Goal: Check status: Check status

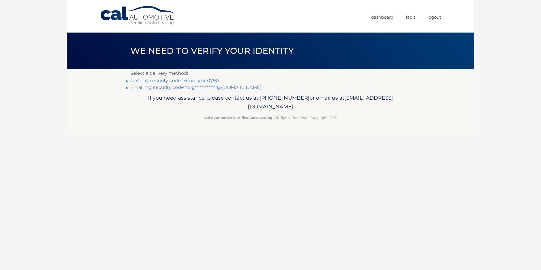
click at [212, 80] on link "Text my security code to xxx-xxx-0790" at bounding box center [174, 80] width 89 height 5
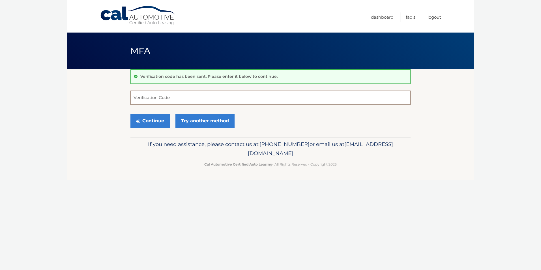
click at [184, 93] on input "Verification Code" at bounding box center [270, 98] width 280 height 14
type input "237666"
click at [130, 114] on button "Continue" at bounding box center [149, 121] width 39 height 14
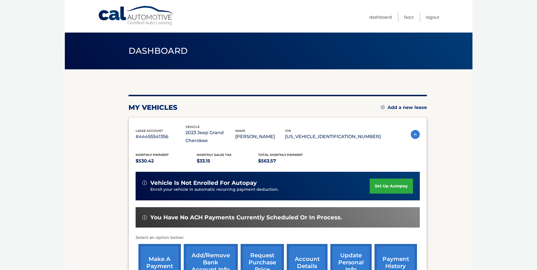
click at [415, 135] on img at bounding box center [414, 134] width 9 height 9
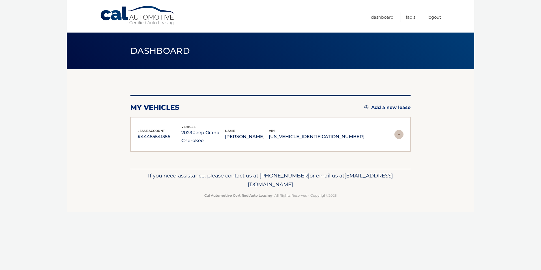
click at [398, 135] on img at bounding box center [398, 134] width 9 height 9
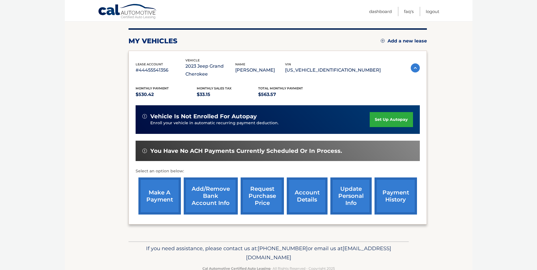
scroll to position [81, 0]
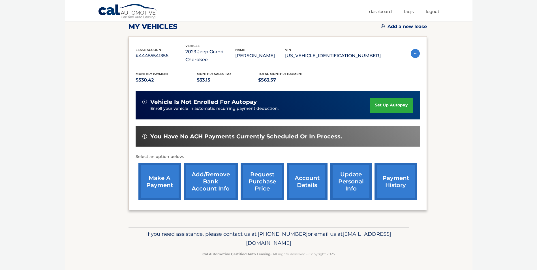
click at [304, 184] on link "account details" at bounding box center [307, 181] width 41 height 37
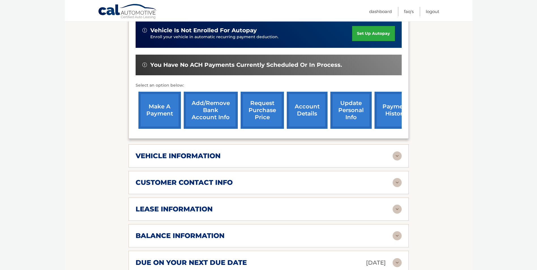
scroll to position [170, 0]
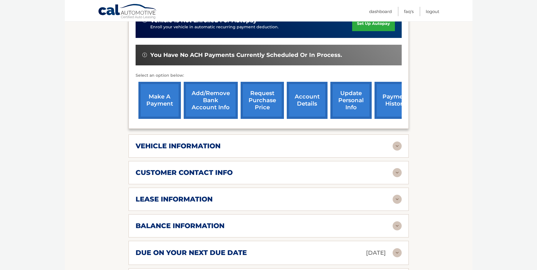
click at [246, 147] on div "vehicle information" at bounding box center [263, 146] width 257 height 8
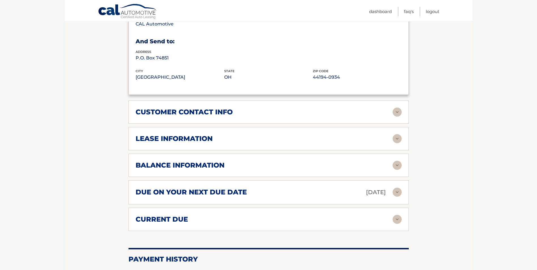
scroll to position [368, 0]
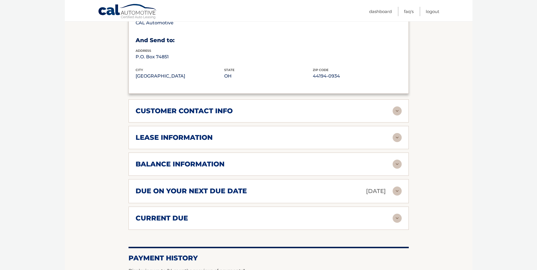
click at [194, 139] on h2 "lease information" at bounding box center [173, 137] width 77 height 8
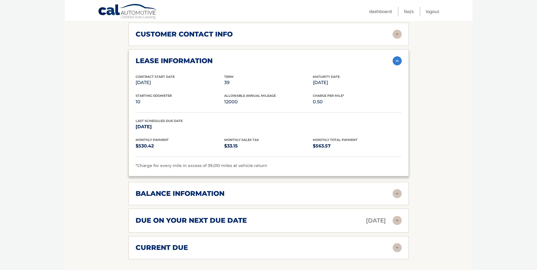
scroll to position [453, 0]
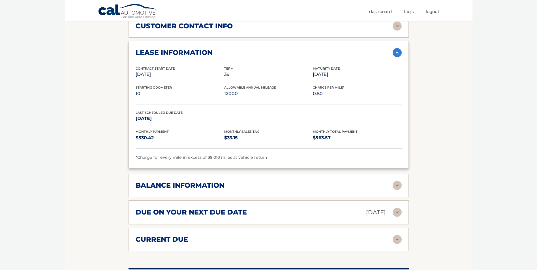
click at [393, 180] on div "balance information Payments Received 32 Payments Remaining 7 Next Payment will…" at bounding box center [268, 185] width 280 height 23
click at [397, 182] on img at bounding box center [396, 185] width 9 height 9
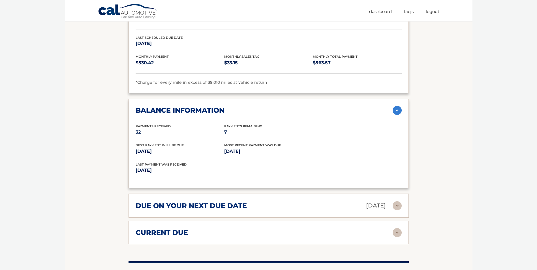
scroll to position [537, 0]
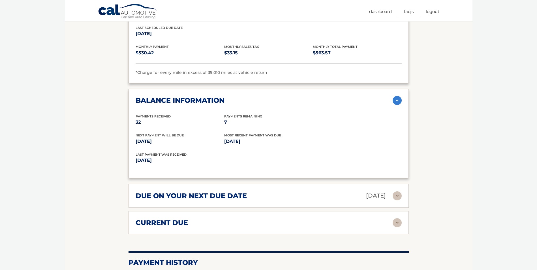
click at [397, 197] on div "due on your next due date Sep 19, 2025" at bounding box center [268, 196] width 266 height 10
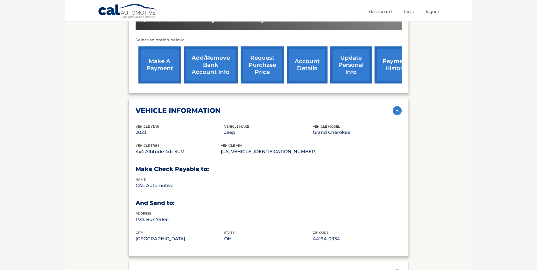
scroll to position [106, 0]
